Goal: Task Accomplishment & Management: Complete application form

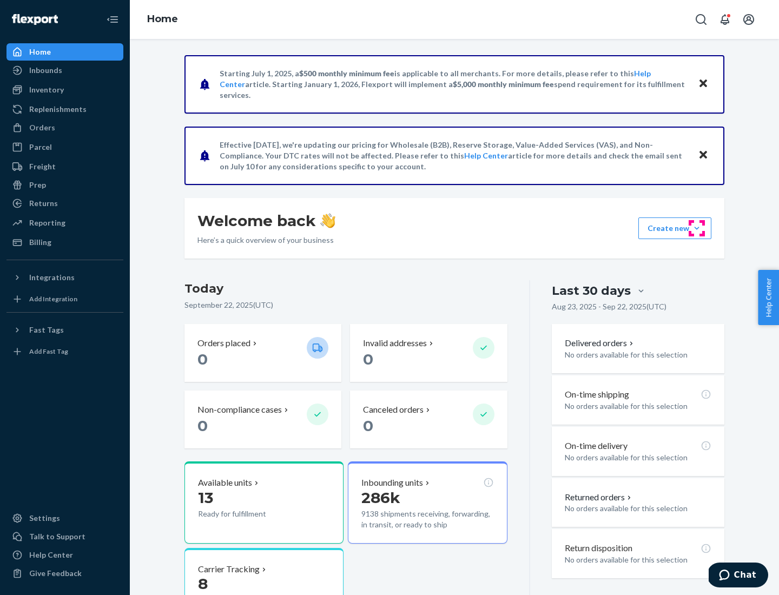
click at [697, 228] on button "Create new Create new inbound Create new order Create new product" at bounding box center [675, 229] width 73 height 22
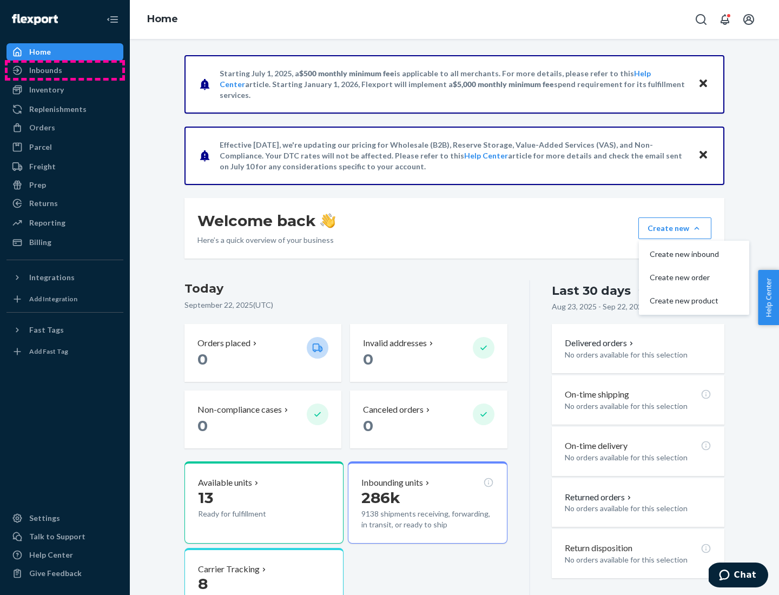
click at [65, 70] on div "Inbounds" at bounding box center [65, 70] width 115 height 15
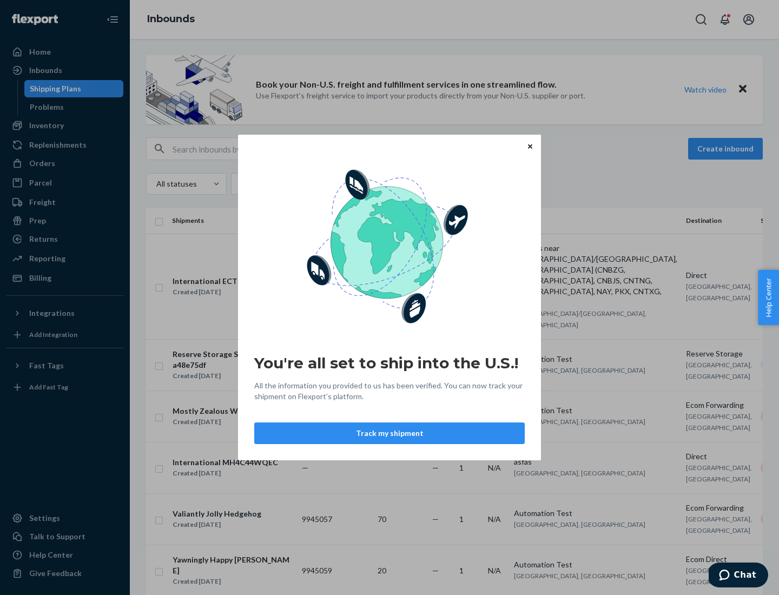
click at [390, 434] on button "Track my shipment" at bounding box center [389, 434] width 271 height 22
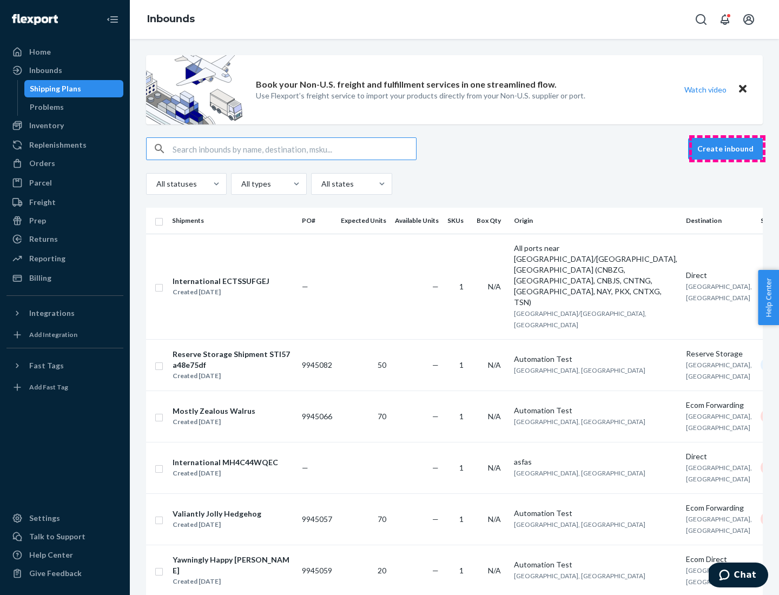
click at [728, 149] on button "Create inbound" at bounding box center [726, 149] width 75 height 22
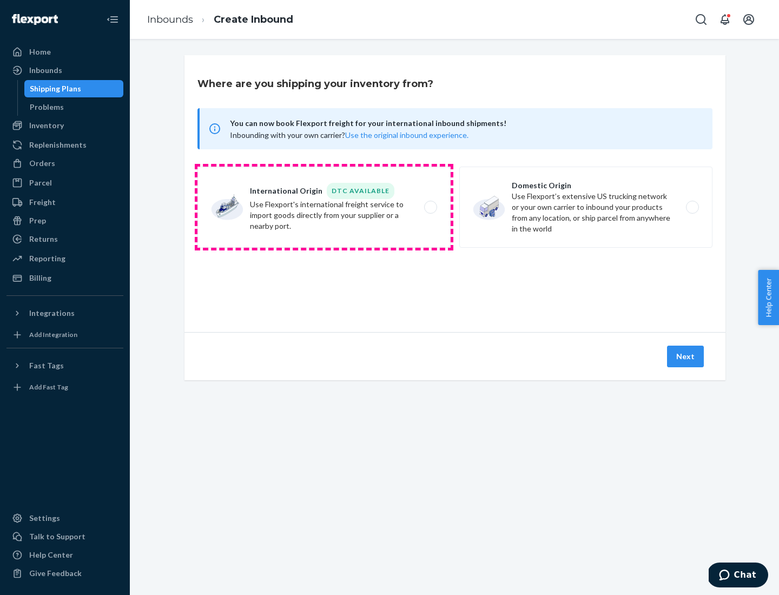
click at [324, 207] on label "International Origin DTC Available Use Flexport's international freight service…" at bounding box center [324, 207] width 253 height 81
click at [430, 207] on input "International Origin DTC Available Use Flexport's international freight service…" at bounding box center [433, 207] width 7 height 7
radio input "true"
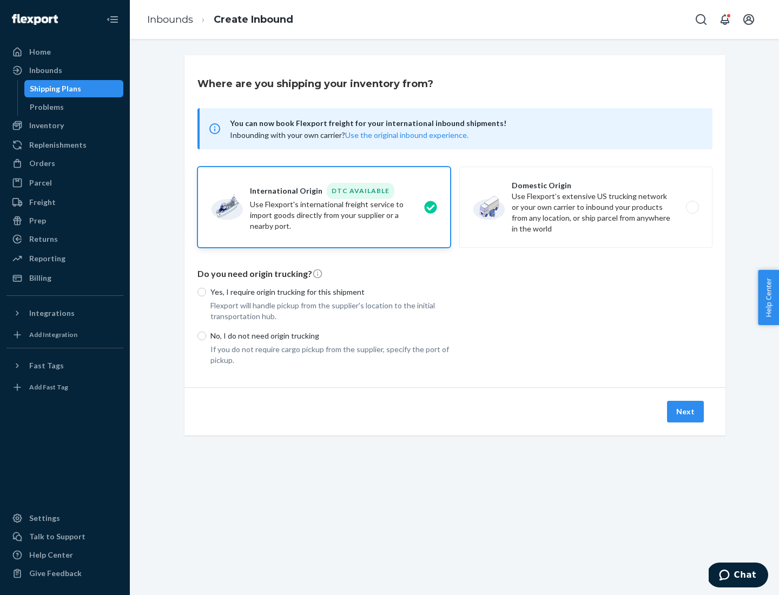
click at [331, 336] on p "No, I do not need origin trucking" at bounding box center [331, 336] width 240 height 11
click at [206, 336] on input "No, I do not need origin trucking" at bounding box center [202, 336] width 9 height 9
radio input "true"
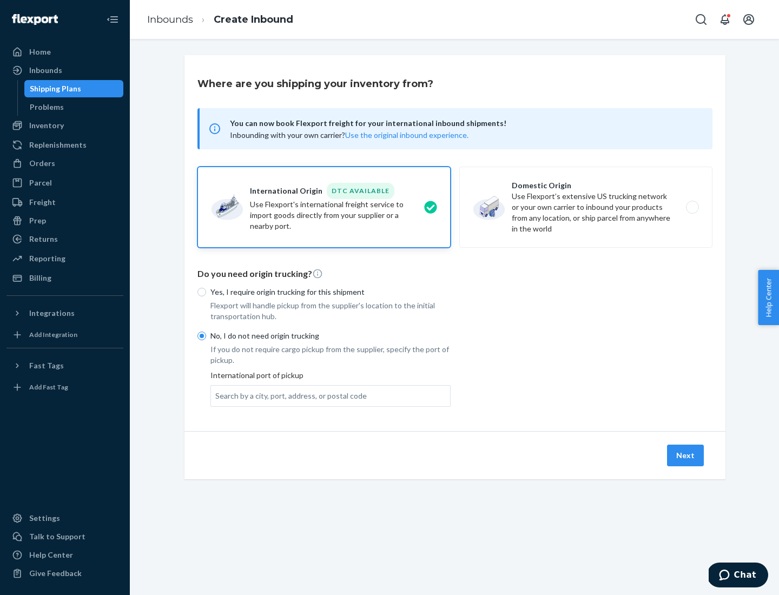
click at [289, 396] on div "Search by a city, port, address, or postal code" at bounding box center [291, 396] width 152 height 11
click at [217, 396] on input "Search by a city, port, address, or postal code" at bounding box center [215, 396] width 1 height 11
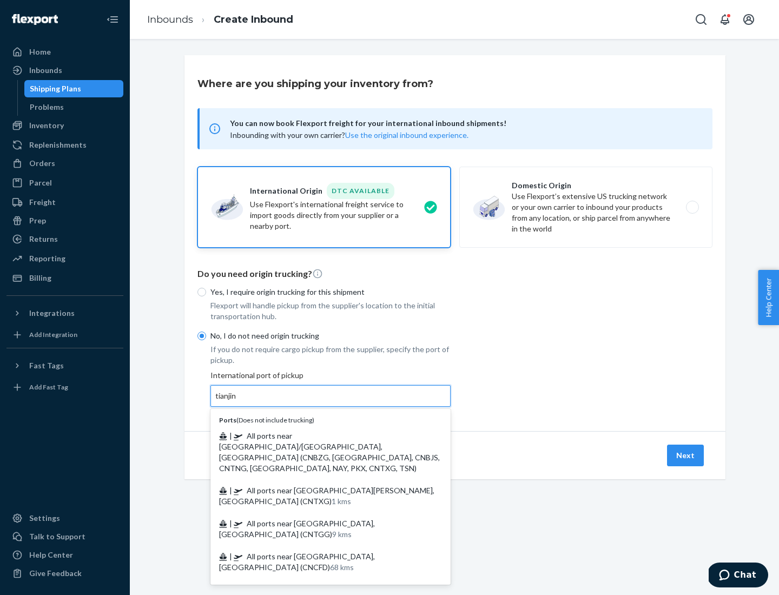
click at [320, 436] on span "| All ports near [GEOGRAPHIC_DATA]/[GEOGRAPHIC_DATA], [GEOGRAPHIC_DATA] (CNBZG,…" at bounding box center [329, 452] width 221 height 42
click at [238, 402] on input "tianjin" at bounding box center [226, 396] width 22 height 11
type input "All ports near [GEOGRAPHIC_DATA]/[GEOGRAPHIC_DATA], [GEOGRAPHIC_DATA] (CNBZG, […"
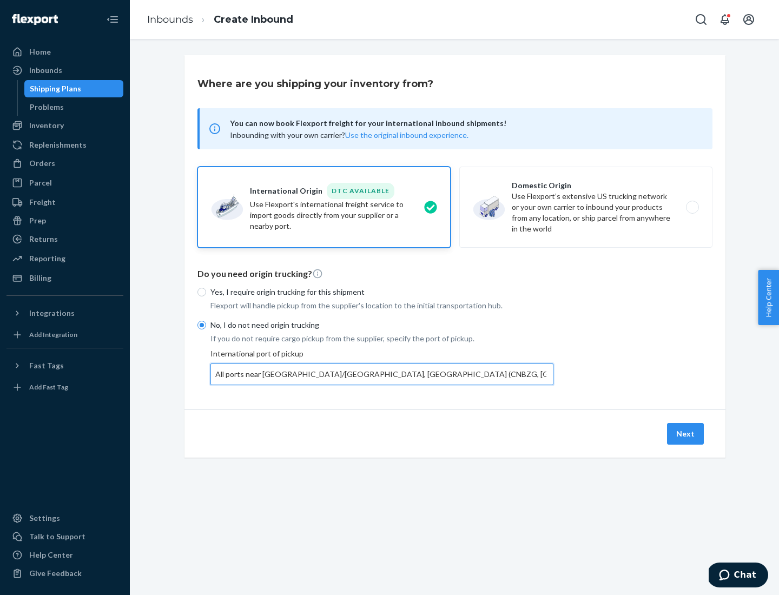
click at [686, 434] on button "Next" at bounding box center [685, 434] width 37 height 22
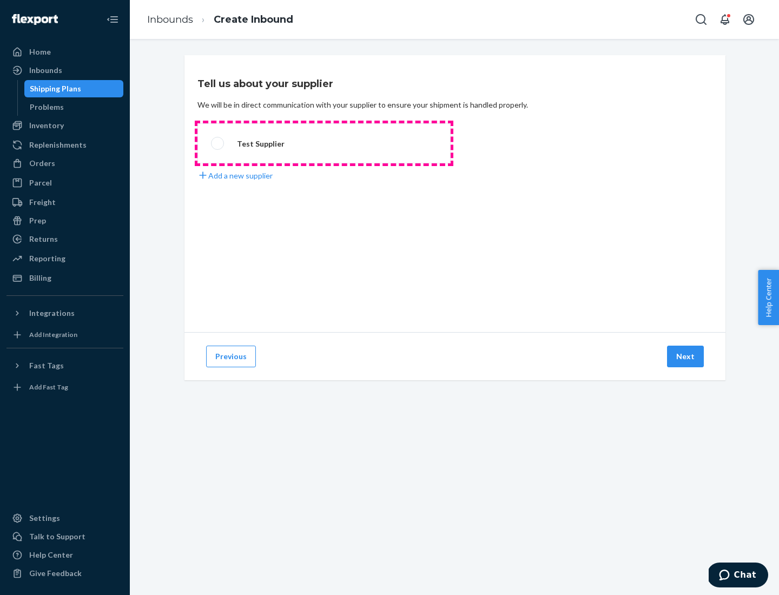
click at [324, 143] on label "Test Supplier" at bounding box center [324, 143] width 253 height 40
click at [218, 143] on input "Test Supplier" at bounding box center [214, 143] width 7 height 7
radio input "true"
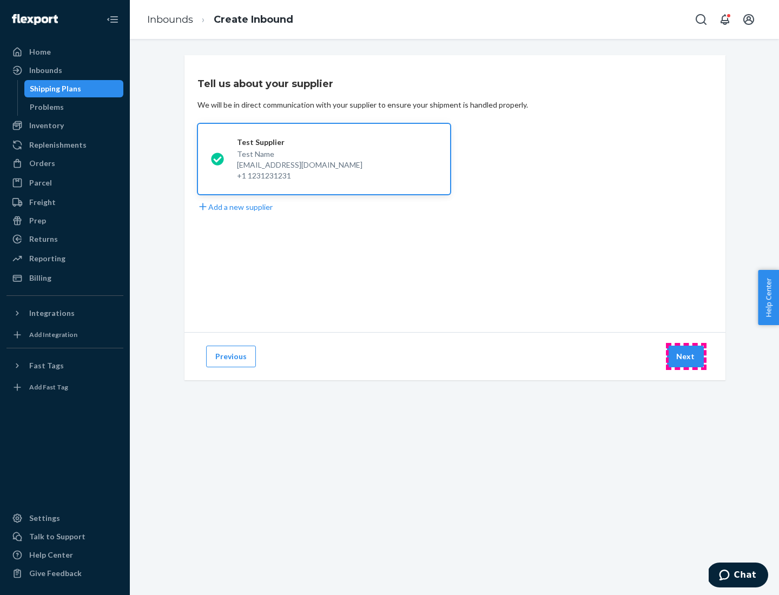
click at [686, 357] on button "Next" at bounding box center [685, 357] width 37 height 22
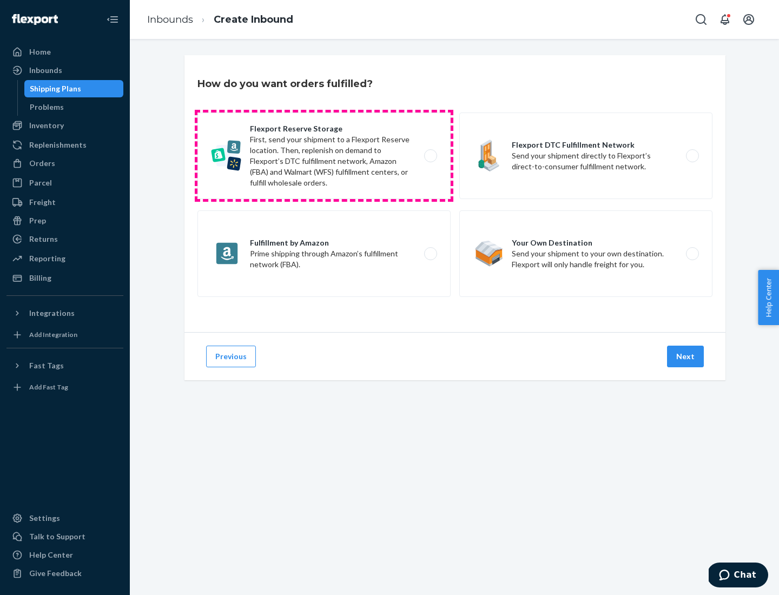
click at [324, 156] on label "Flexport Reserve Storage First, send your shipment to a Flexport Reserve locati…" at bounding box center [324, 156] width 253 height 87
click at [430, 156] on input "Flexport Reserve Storage First, send your shipment to a Flexport Reserve locati…" at bounding box center [433, 156] width 7 height 7
radio input "true"
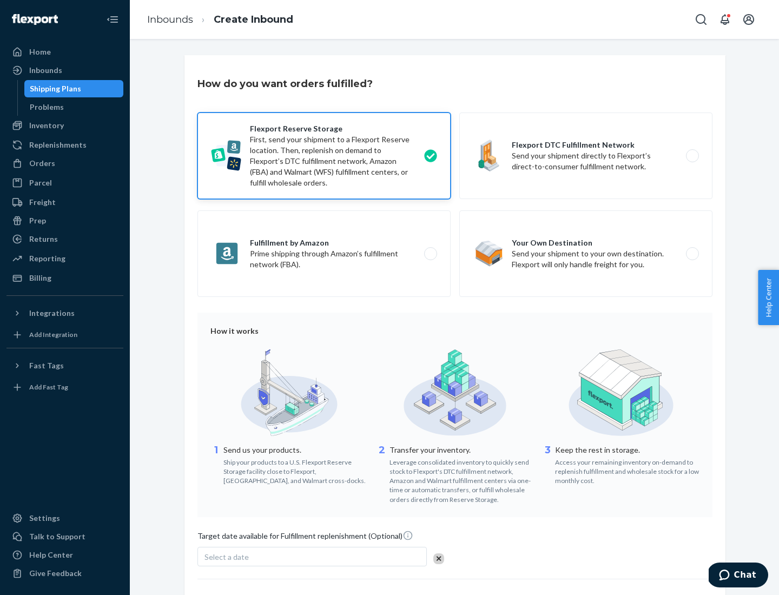
scroll to position [89, 0]
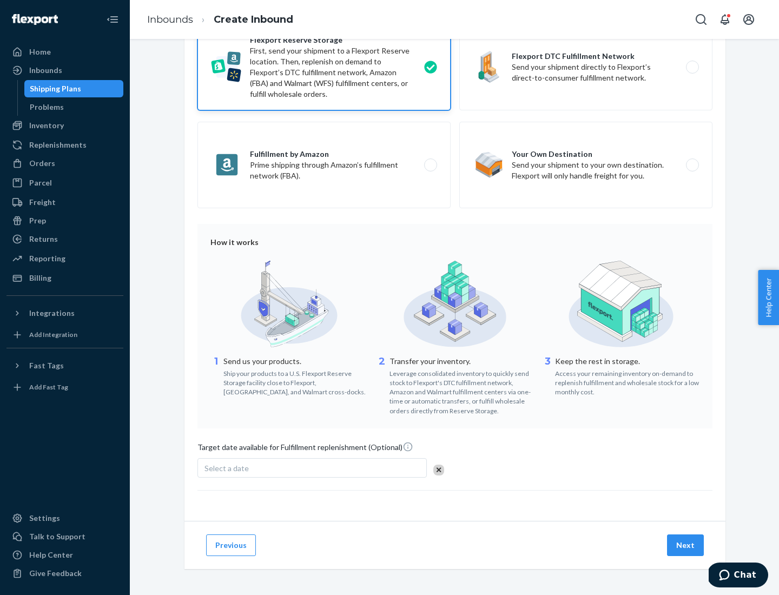
click at [686, 545] on button "Next" at bounding box center [685, 546] width 37 height 22
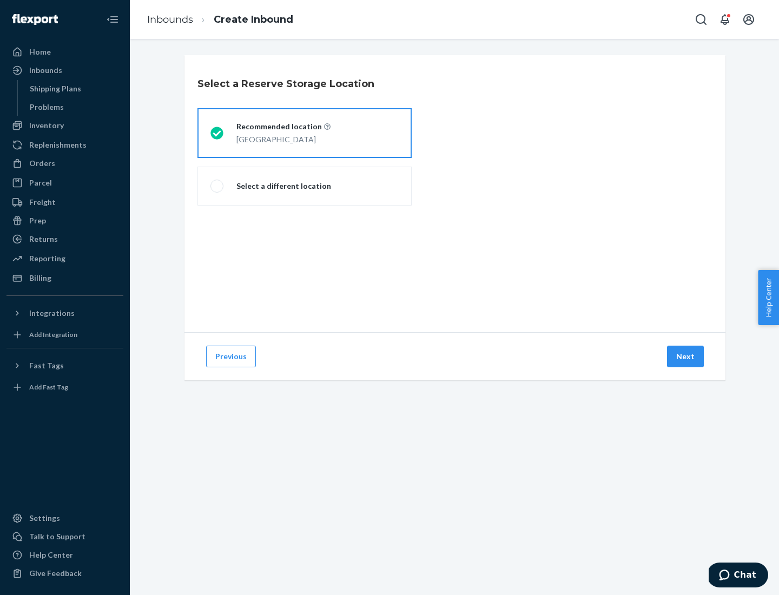
click at [305, 133] on div "[GEOGRAPHIC_DATA]" at bounding box center [284, 138] width 94 height 13
click at [218, 133] on input "Recommended location [GEOGRAPHIC_DATA]" at bounding box center [214, 133] width 7 height 7
click at [686, 357] on button "Next" at bounding box center [685, 357] width 37 height 22
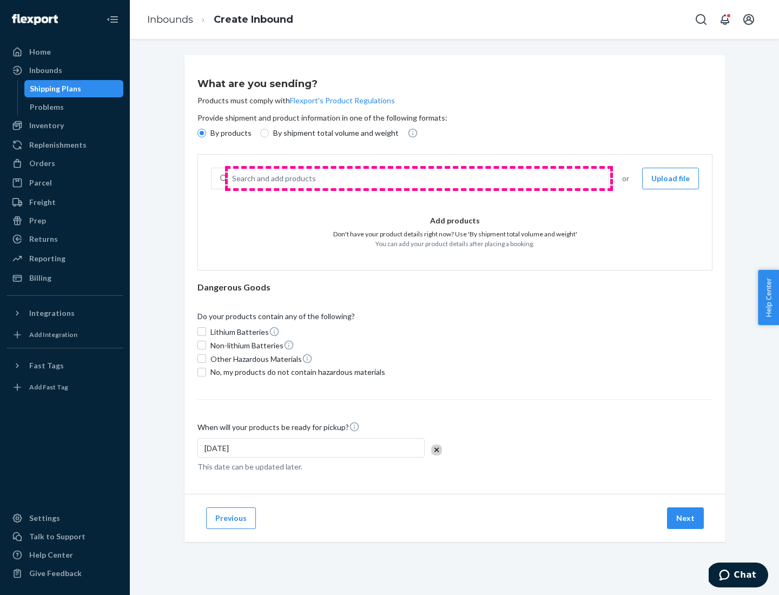
click at [419, 179] on div "Search and add products" at bounding box center [418, 178] width 381 height 19
click at [233, 179] on input "Search and add products" at bounding box center [232, 178] width 1 height 11
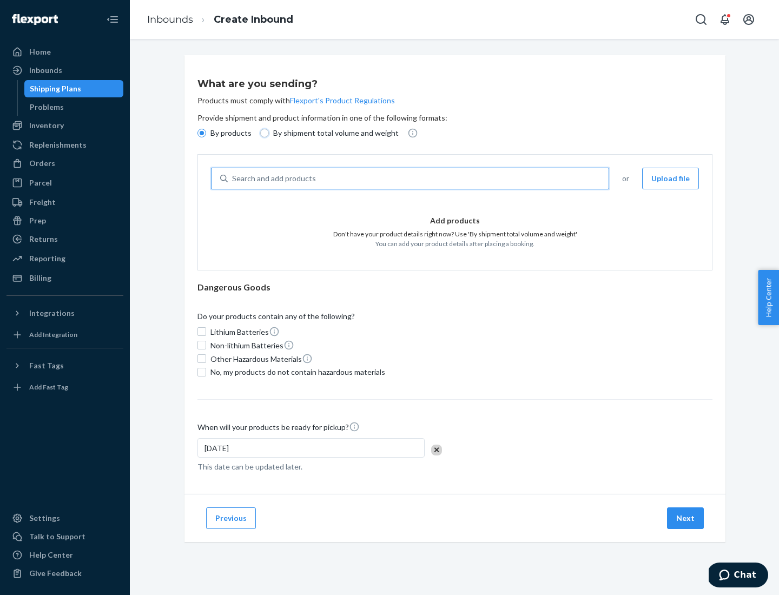
click at [263, 133] on input "By shipment total volume and weight" at bounding box center [264, 133] width 9 height 9
radio input "true"
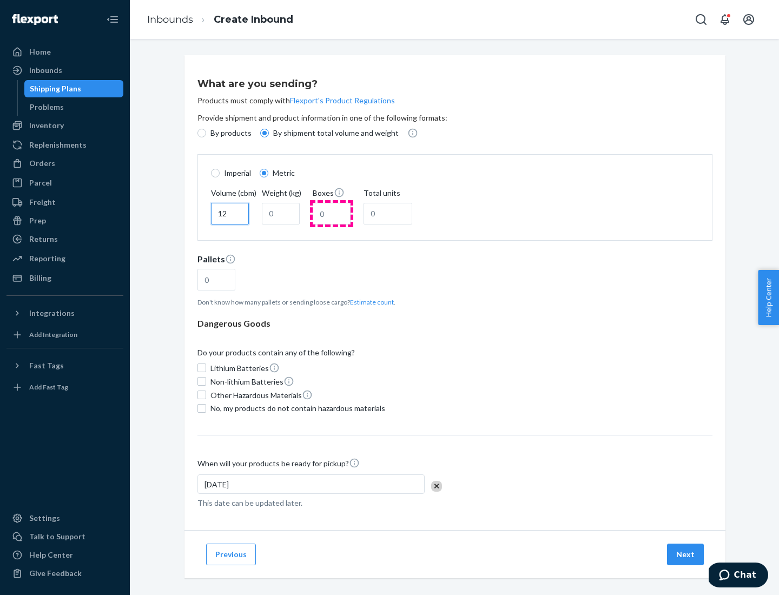
type input "12"
type input "22"
type input "222"
type input "121"
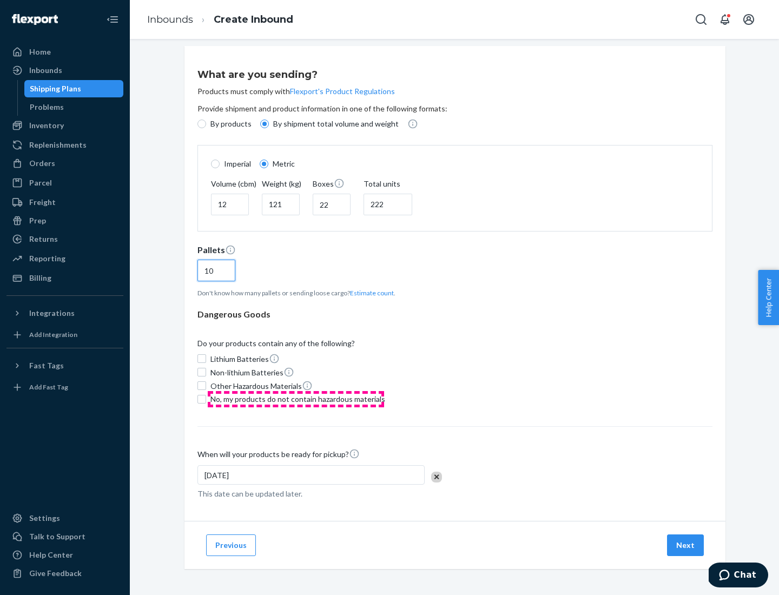
type input "10"
click at [296, 399] on span "No, my products do not contain hazardous materials" at bounding box center [298, 399] width 175 height 11
click at [206, 399] on input "No, my products do not contain hazardous materials" at bounding box center [202, 399] width 9 height 9
checkbox input "true"
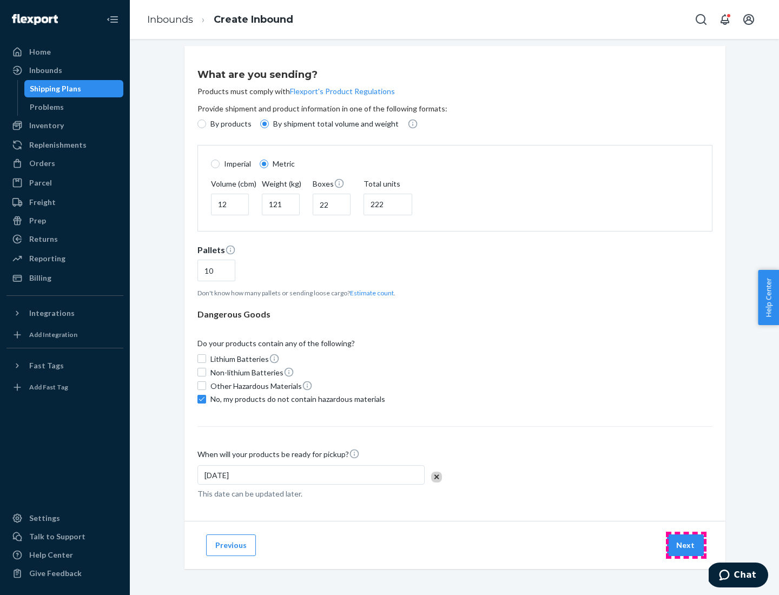
click at [686, 545] on button "Next" at bounding box center [685, 546] width 37 height 22
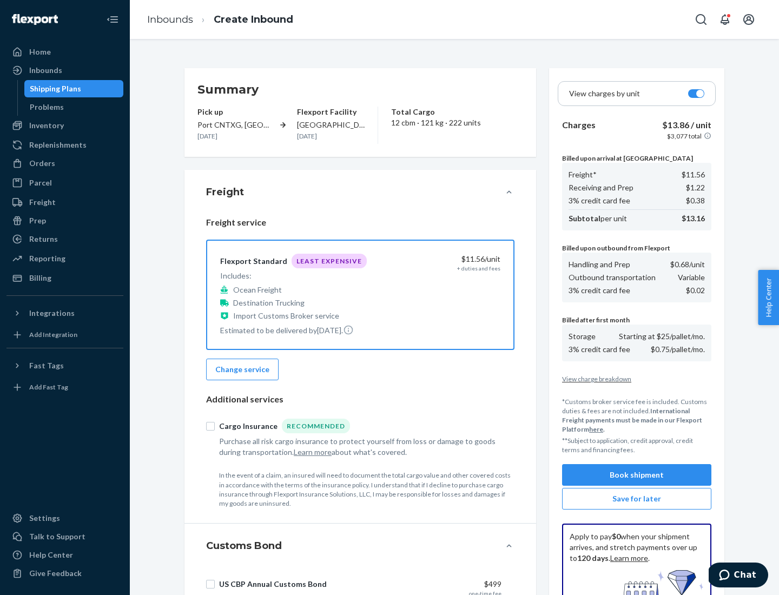
scroll to position [158, 0]
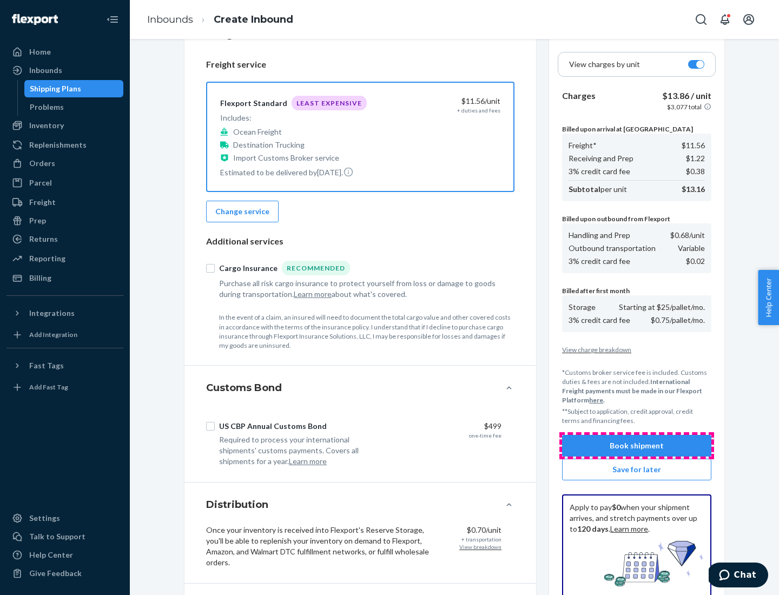
click at [637, 446] on button "Book shipment" at bounding box center [636, 446] width 149 height 22
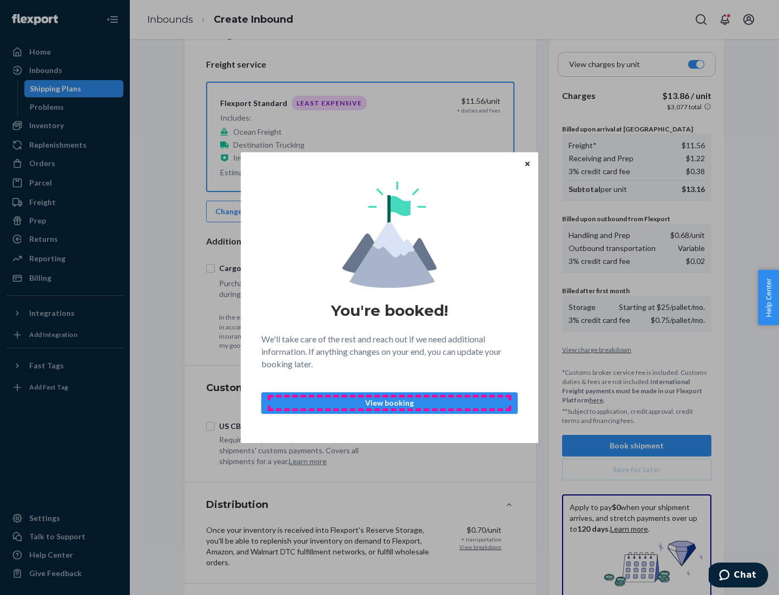
click at [390, 403] on p "View booking" at bounding box center [390, 403] width 238 height 11
